Goal: Information Seeking & Learning: Understand process/instructions

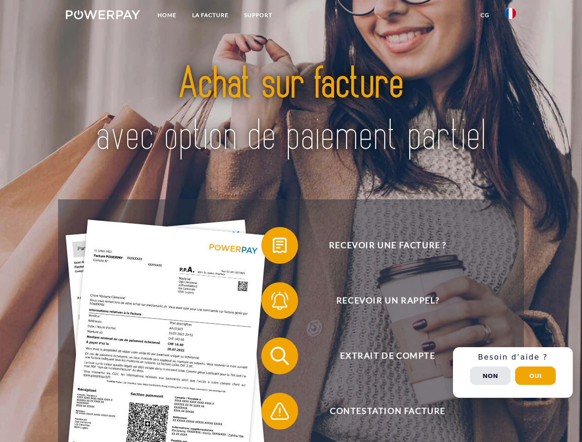
click at [103, 16] on img at bounding box center [103, 14] width 74 height 9
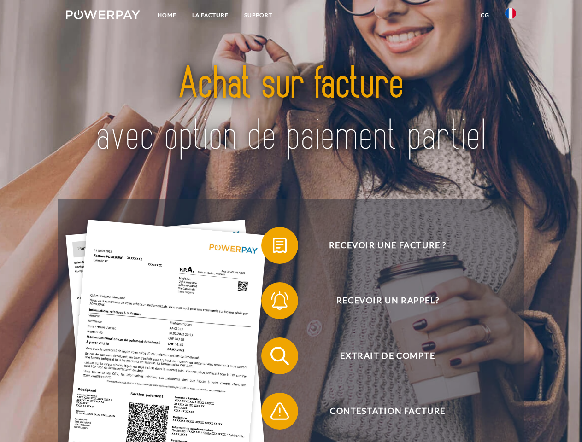
click at [510, 16] on img at bounding box center [510, 13] width 11 height 11
click at [484, 15] on link "CG" at bounding box center [484, 15] width 24 height 17
click at [273, 247] on span at bounding box center [266, 245] width 46 height 46
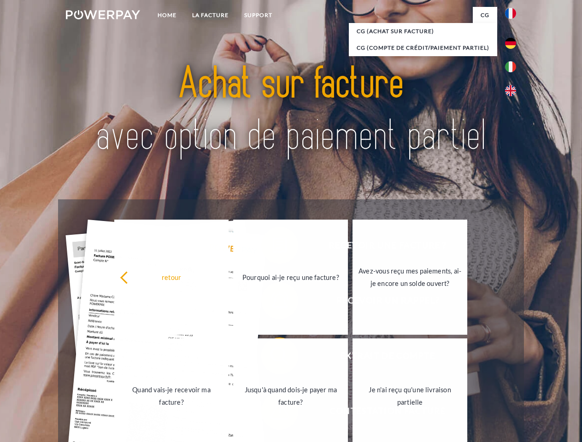
click at [273, 303] on div "retour Pourquoi ai-je reçu une facture? Avez-vous reçu mes paiements, ai-je enc…" at bounding box center [291, 337] width 372 height 238
click at [273, 358] on link "Jusqu'à quand dois-je payer ma facture?" at bounding box center [290, 395] width 115 height 115
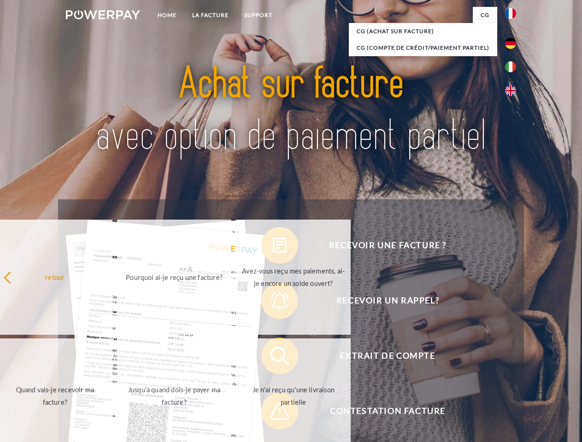
click at [273, 413] on span at bounding box center [266, 411] width 46 height 46
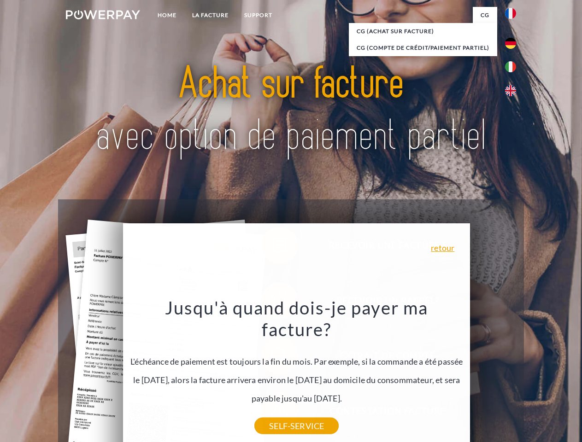
click at [513, 373] on div "Recevoir une facture ? Recevoir un rappel? Extrait de compte retour" at bounding box center [290, 383] width 465 height 368
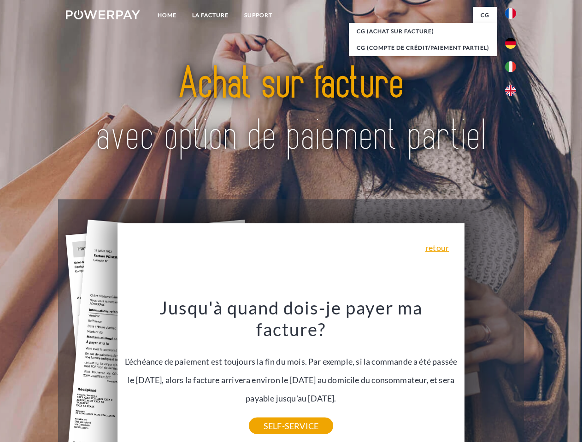
click at [490, 374] on span "Extrait de compte" at bounding box center [387, 356] width 226 height 37
click at [535, 376] on header "Home LA FACTURE Support" at bounding box center [291, 318] width 582 height 636
